Goal: Task Accomplishment & Management: Manage account settings

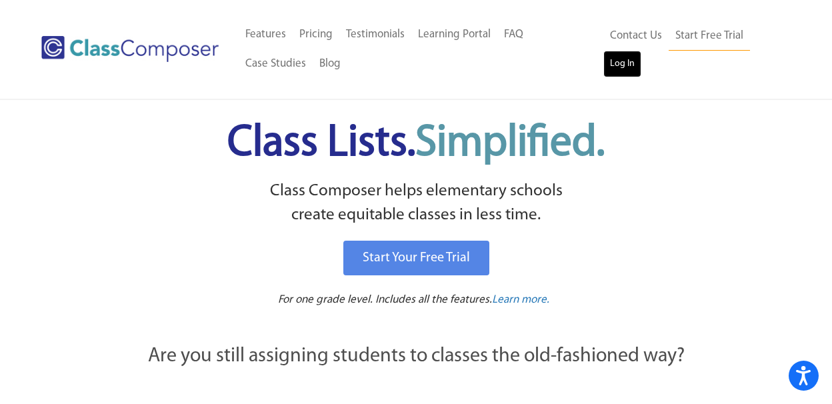
click at [616, 71] on link "Log In" at bounding box center [622, 64] width 38 height 27
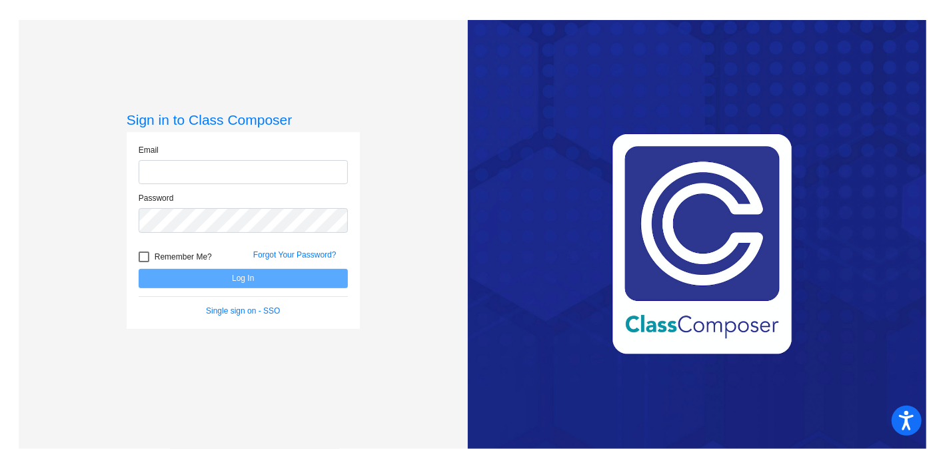
type input "[EMAIL_ADDRESS][DOMAIN_NAME]"
click at [301, 276] on button "Log In" at bounding box center [243, 278] width 209 height 19
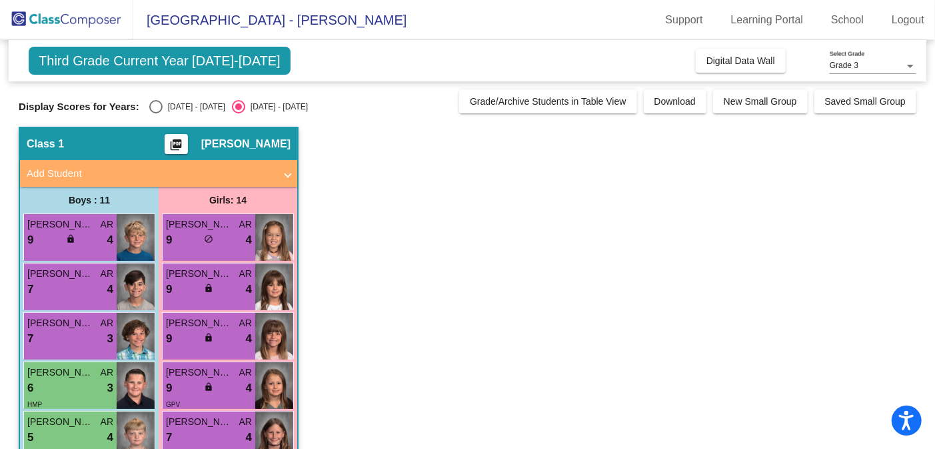
click at [910, 59] on div "Grade 3 Select Grade" at bounding box center [873, 62] width 87 height 23
click at [884, 67] on span "Grade 3" at bounding box center [873, 66] width 87 height 24
click at [507, 51] on div "Third Grade Current Year 2024-2025 Add, Move, or Retain Students Off On Incomin…" at bounding box center [468, 60] width 918 height 41
click at [151, 105] on div "Select an option" at bounding box center [155, 106] width 13 height 13
click at [155, 113] on input "2023 - 2024" at bounding box center [155, 113] width 1 height 1
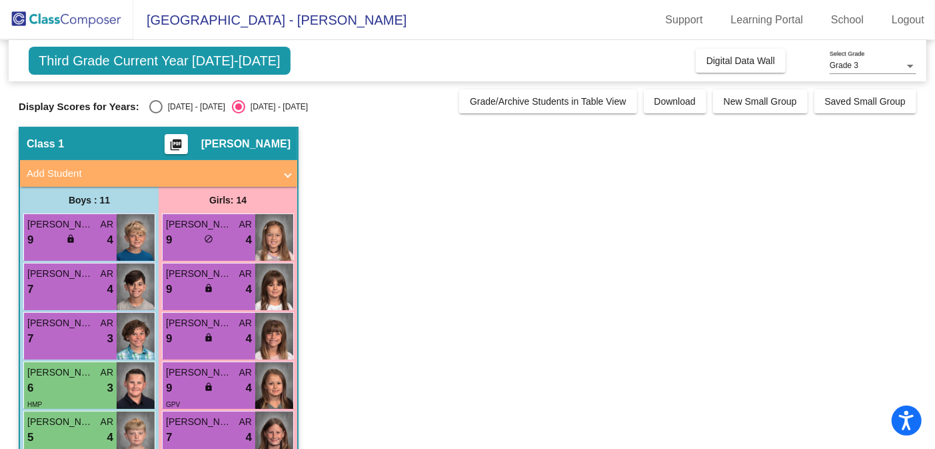
radio input "true"
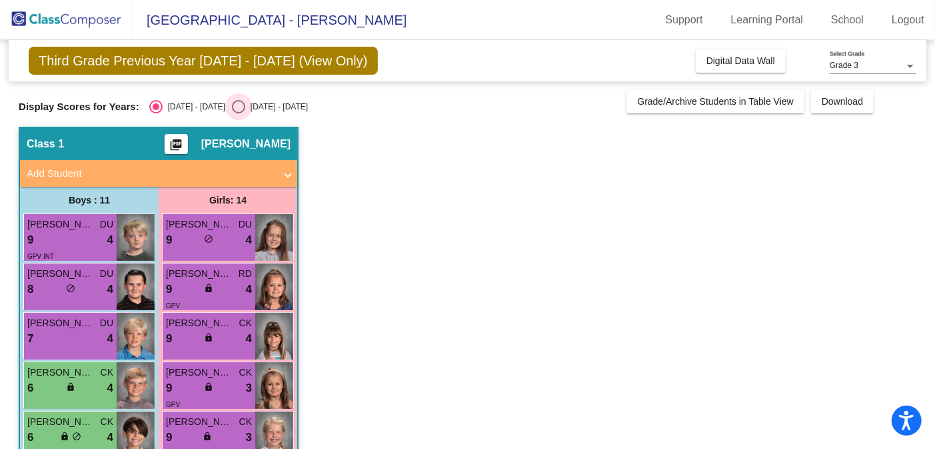
click at [232, 103] on div "Select an option" at bounding box center [238, 106] width 13 height 13
click at [238, 113] on input "2024 - 2025" at bounding box center [238, 113] width 1 height 1
radio input "true"
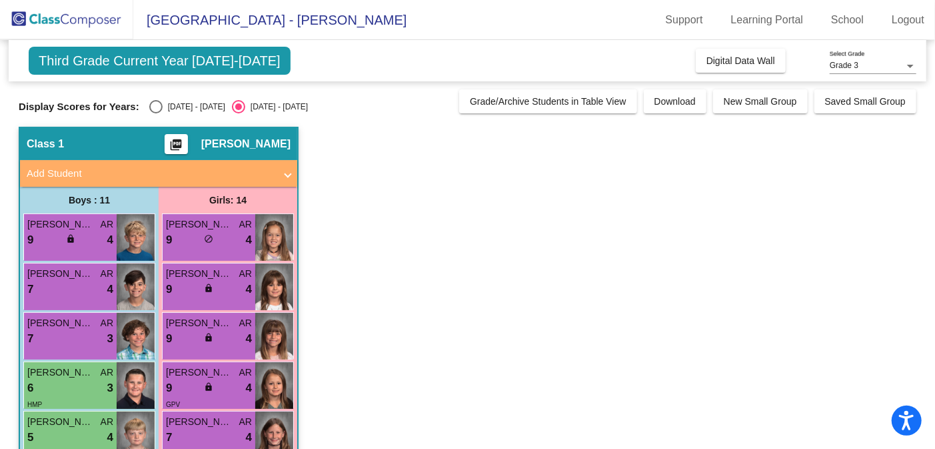
click at [148, 103] on div "Display Scores for Years: 2023 - 2024 2024 - 2025" at bounding box center [236, 106] width 434 height 13
click at [157, 104] on div "Select an option" at bounding box center [155, 106] width 13 height 13
click at [156, 113] on input "2023 - 2024" at bounding box center [155, 113] width 1 height 1
radio input "true"
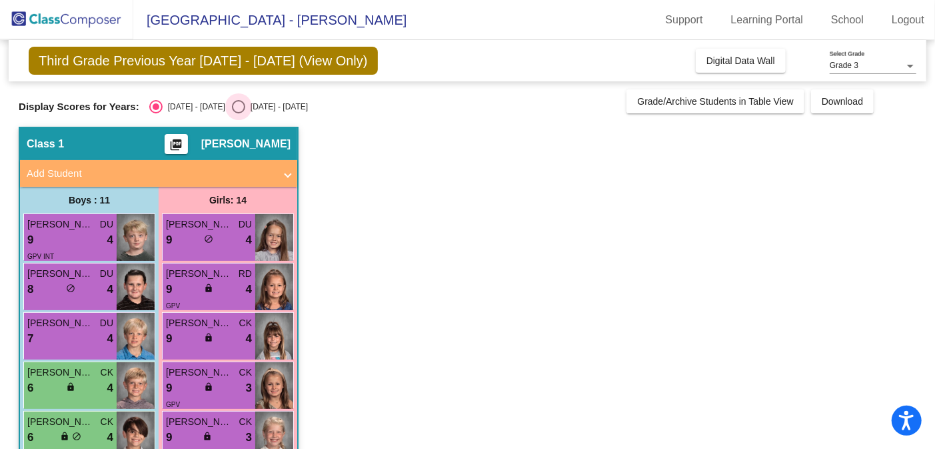
click at [232, 111] on div "Select an option" at bounding box center [238, 106] width 13 height 13
click at [238, 113] on input "2024 - 2025" at bounding box center [238, 113] width 1 height 1
radio input "true"
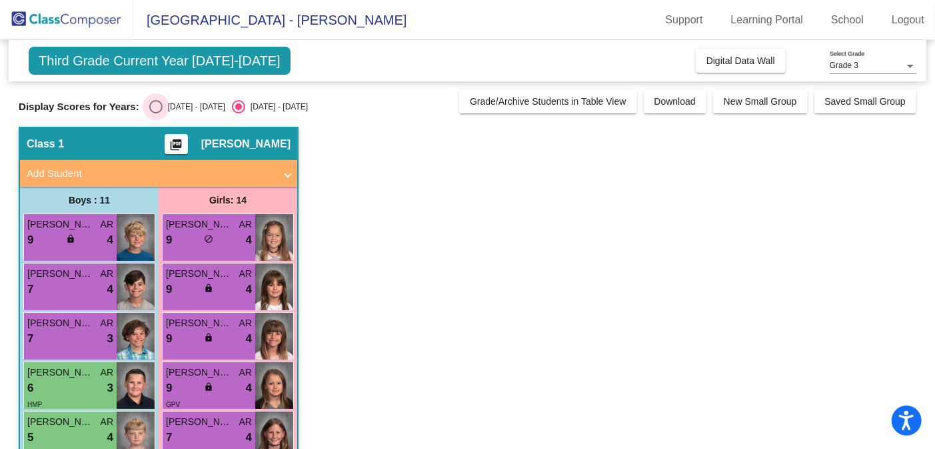
click at [161, 105] on div "Select an option" at bounding box center [155, 106] width 13 height 13
click at [156, 113] on input "2023 - 2024" at bounding box center [155, 113] width 1 height 1
radio input "true"
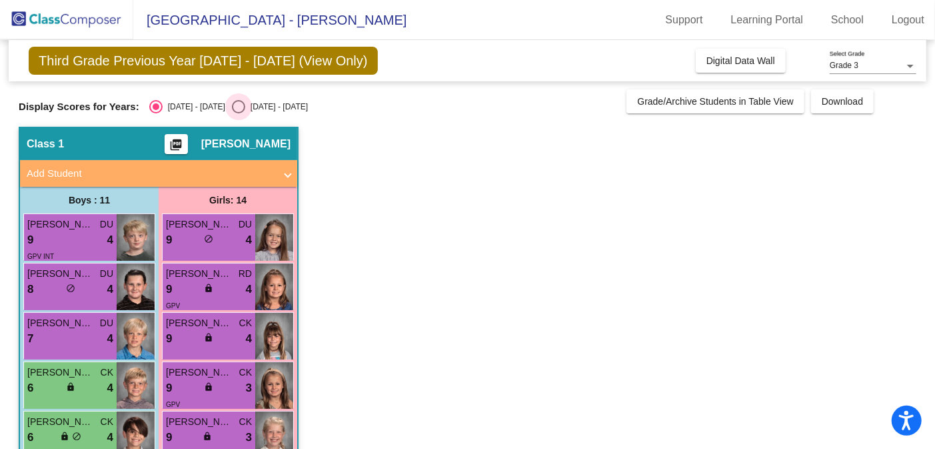
click at [232, 105] on div "Select an option" at bounding box center [238, 106] width 13 height 13
click at [238, 113] on input "2024 - 2025" at bounding box center [238, 113] width 1 height 1
radio input "true"
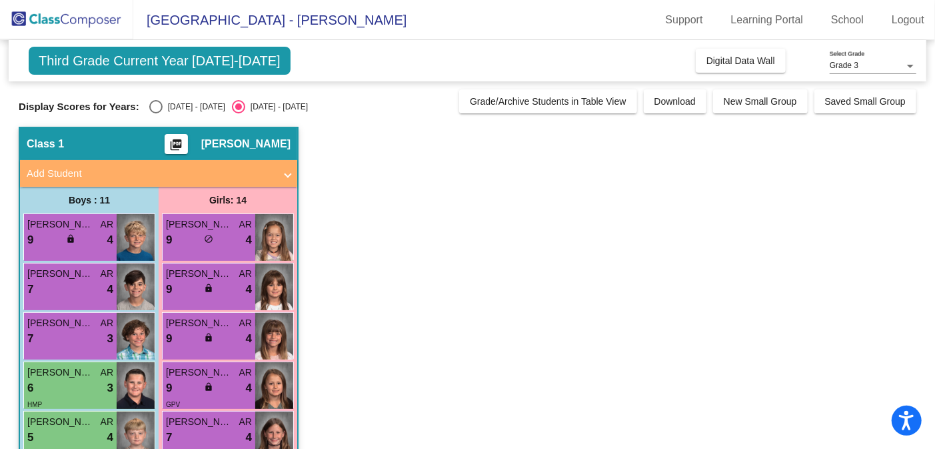
click at [232, 62] on span "Third Grade Current Year 2024-2025" at bounding box center [160, 61] width 262 height 28
